Goal: Task Accomplishment & Management: Manage account settings

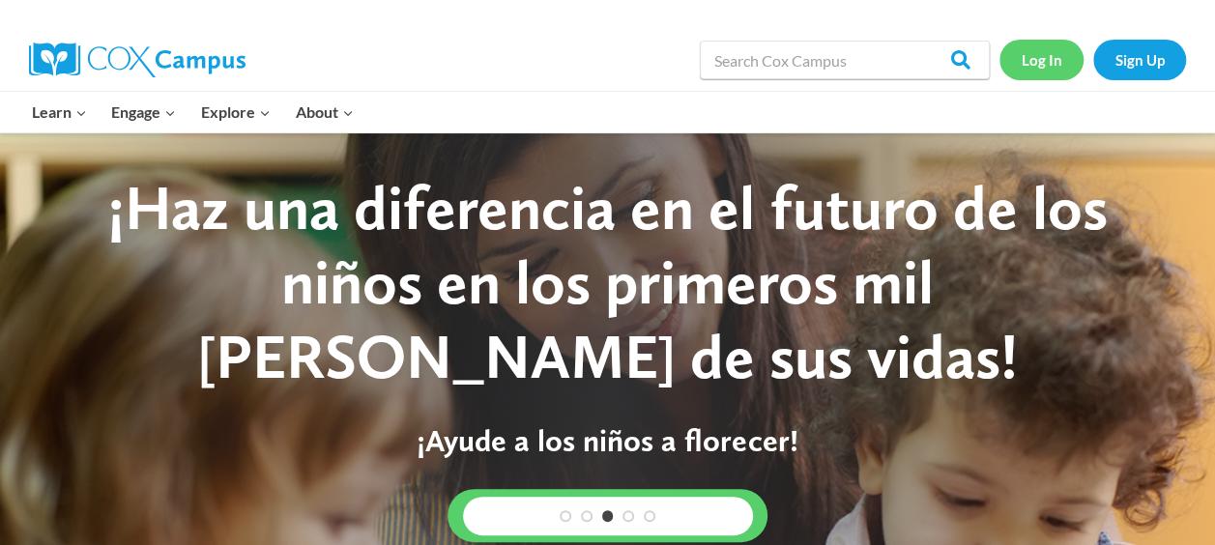
click at [1043, 48] on link "Log In" at bounding box center [1041, 60] width 84 height 40
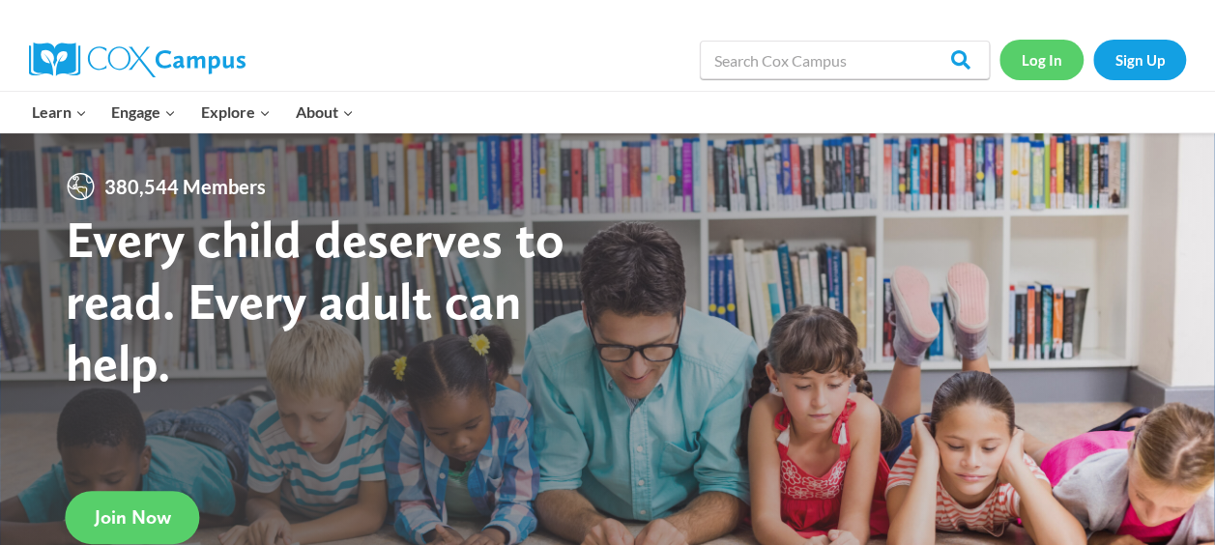
click at [1044, 59] on link "Log In" at bounding box center [1041, 60] width 84 height 40
